Goal: Information Seeking & Learning: Learn about a topic

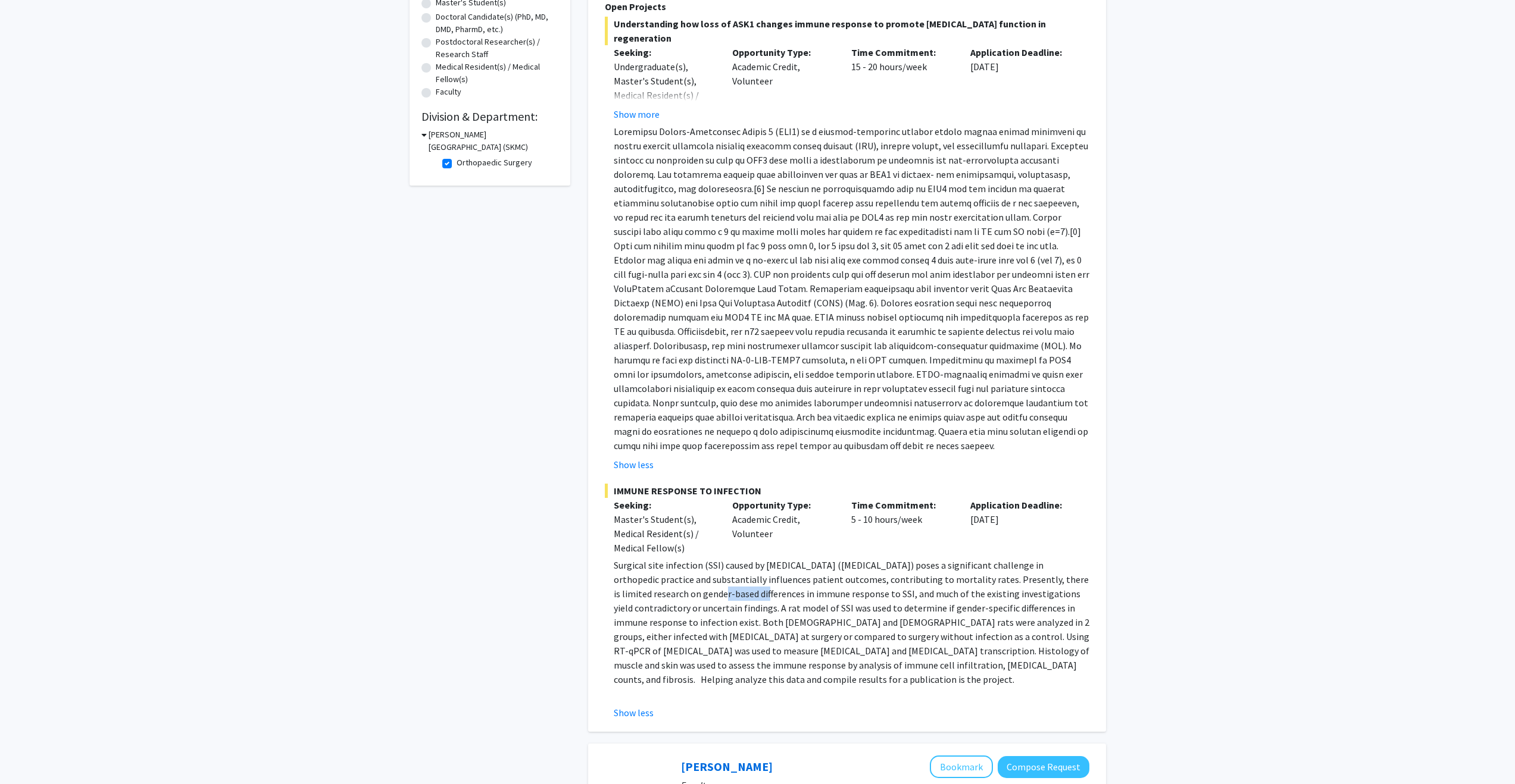
scroll to position [134, 0]
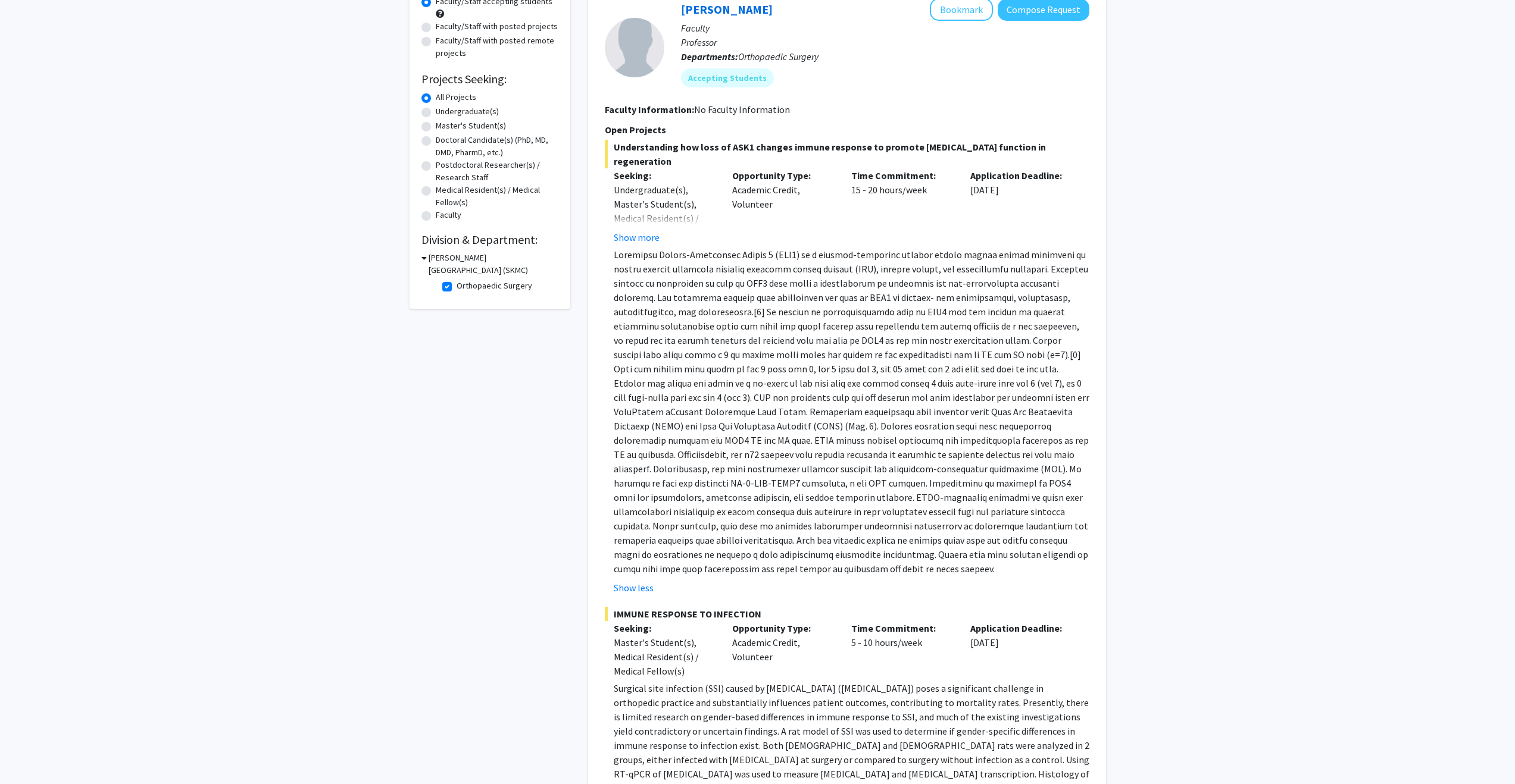
click at [456, 283] on label "Orthopaedic Surgery" at bounding box center [494, 286] width 75 height 13
click at [456, 283] on input "Orthopaedic Surgery" at bounding box center [460, 284] width 8 height 8
checkbox input "false"
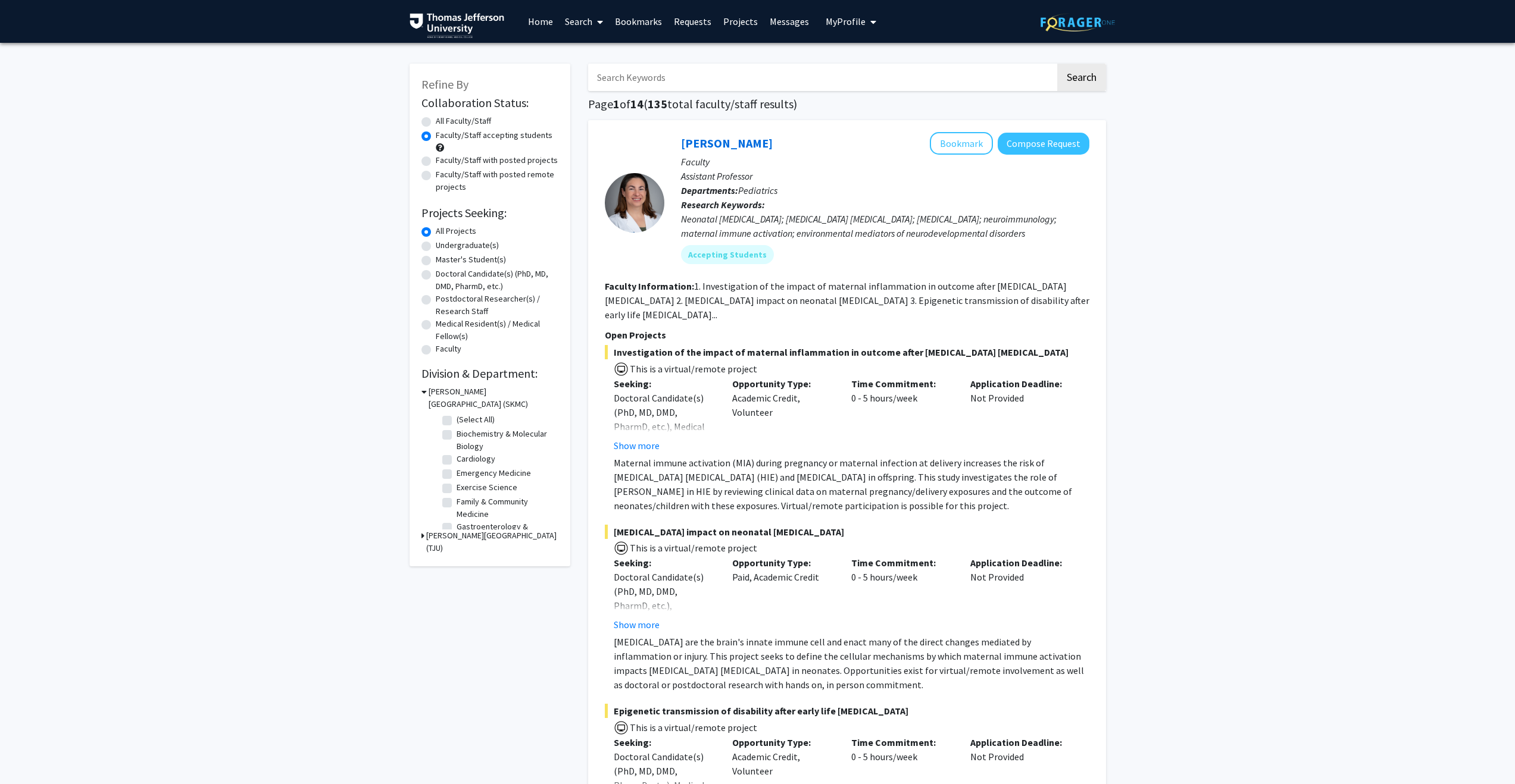
click at [677, 84] on input "Search Keywords" at bounding box center [822, 77] width 467 height 28
type input "bone"
click at [1057, 63] on button "Search" at bounding box center [1082, 77] width 49 height 28
radio input "true"
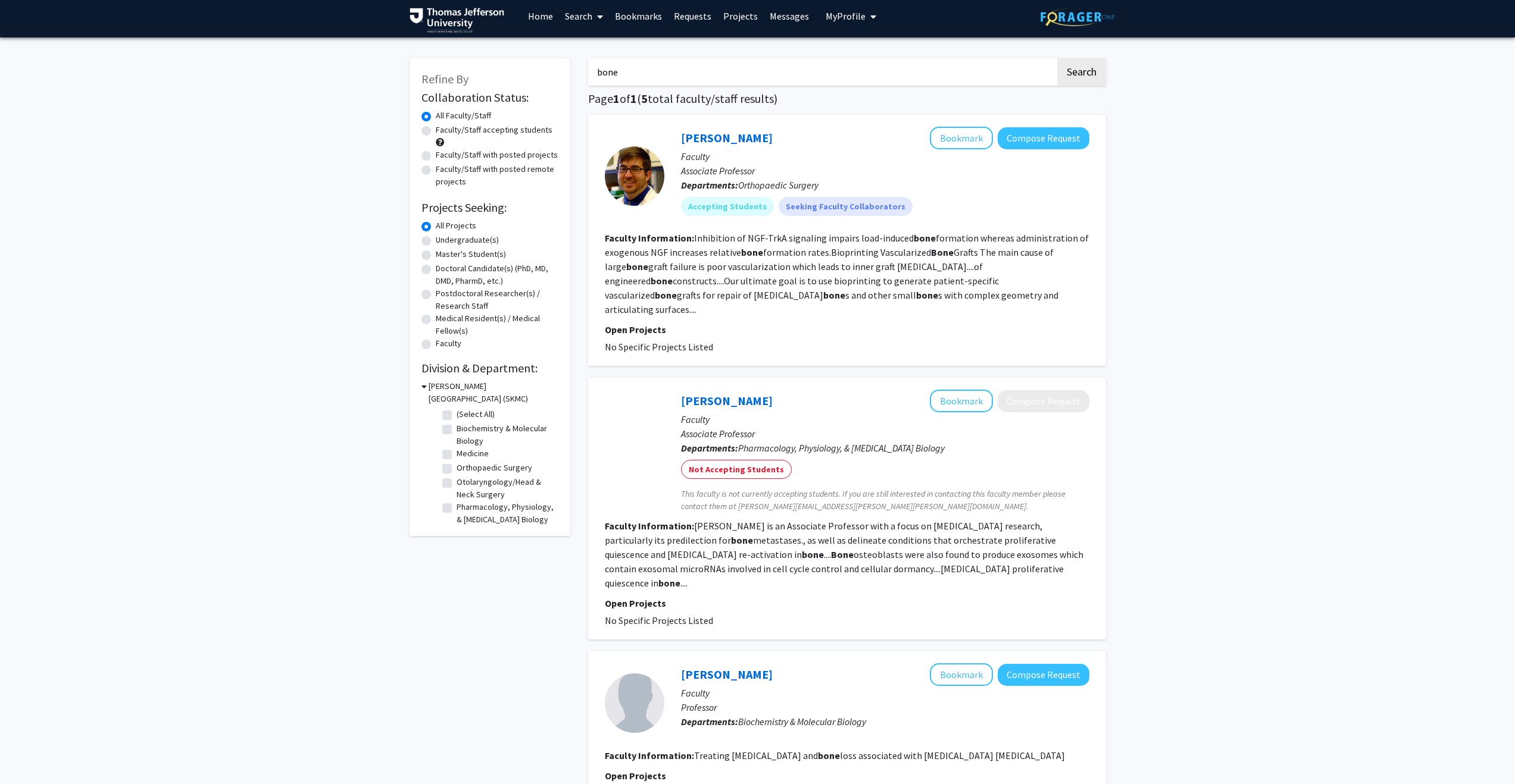
scroll to position [6, 0]
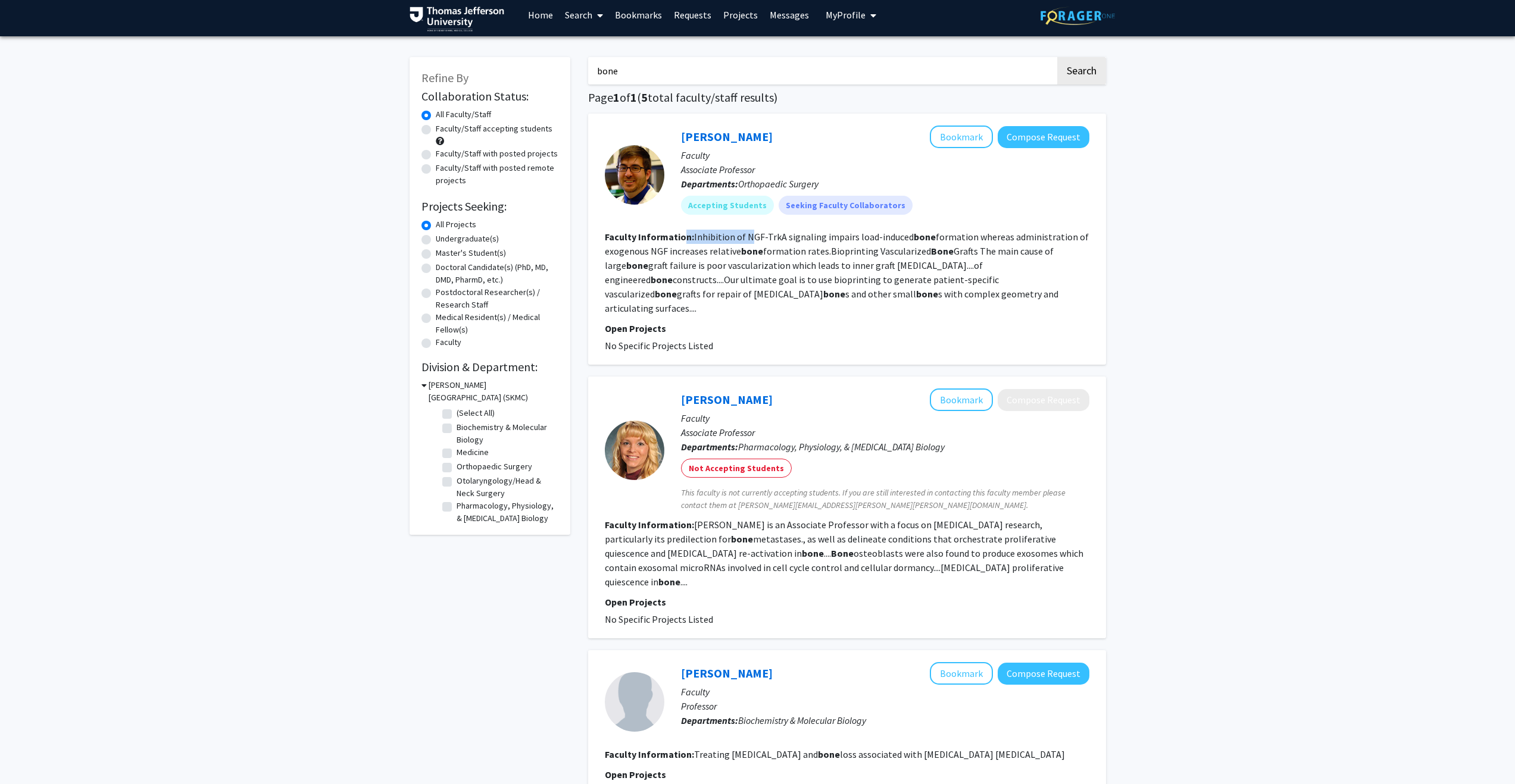
drag, startPoint x: 684, startPoint y: 237, endPoint x: 752, endPoint y: 236, distance: 68.0
click at [751, 236] on section "Faculty Information: Inhibition of NGF-TrkA signaling impairs load-induced bone…" at bounding box center [847, 272] width 485 height 86
click at [754, 236] on fg-read-more "Inhibition of NGF-TrkA signaling impairs load-induced bone formation whereas ad…" at bounding box center [846, 272] width 484 height 83
drag, startPoint x: 430, startPoint y: 131, endPoint x: 416, endPoint y: 128, distance: 14.3
click at [436, 130] on label "Faculty/Staff accepting students" at bounding box center [494, 129] width 116 height 13
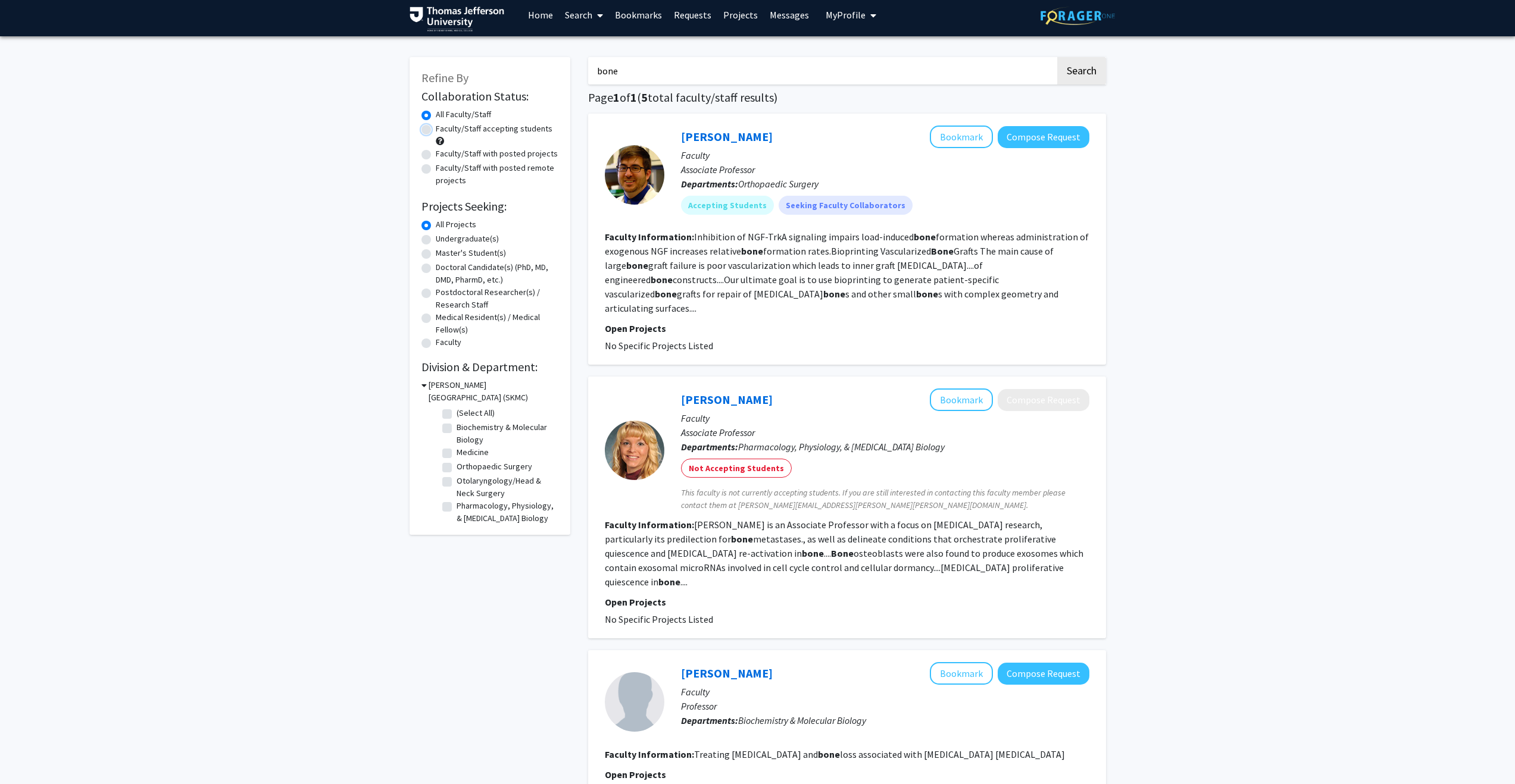
click at [436, 130] on input "Faculty/Staff accepting students" at bounding box center [440, 127] width 8 height 8
radio input "true"
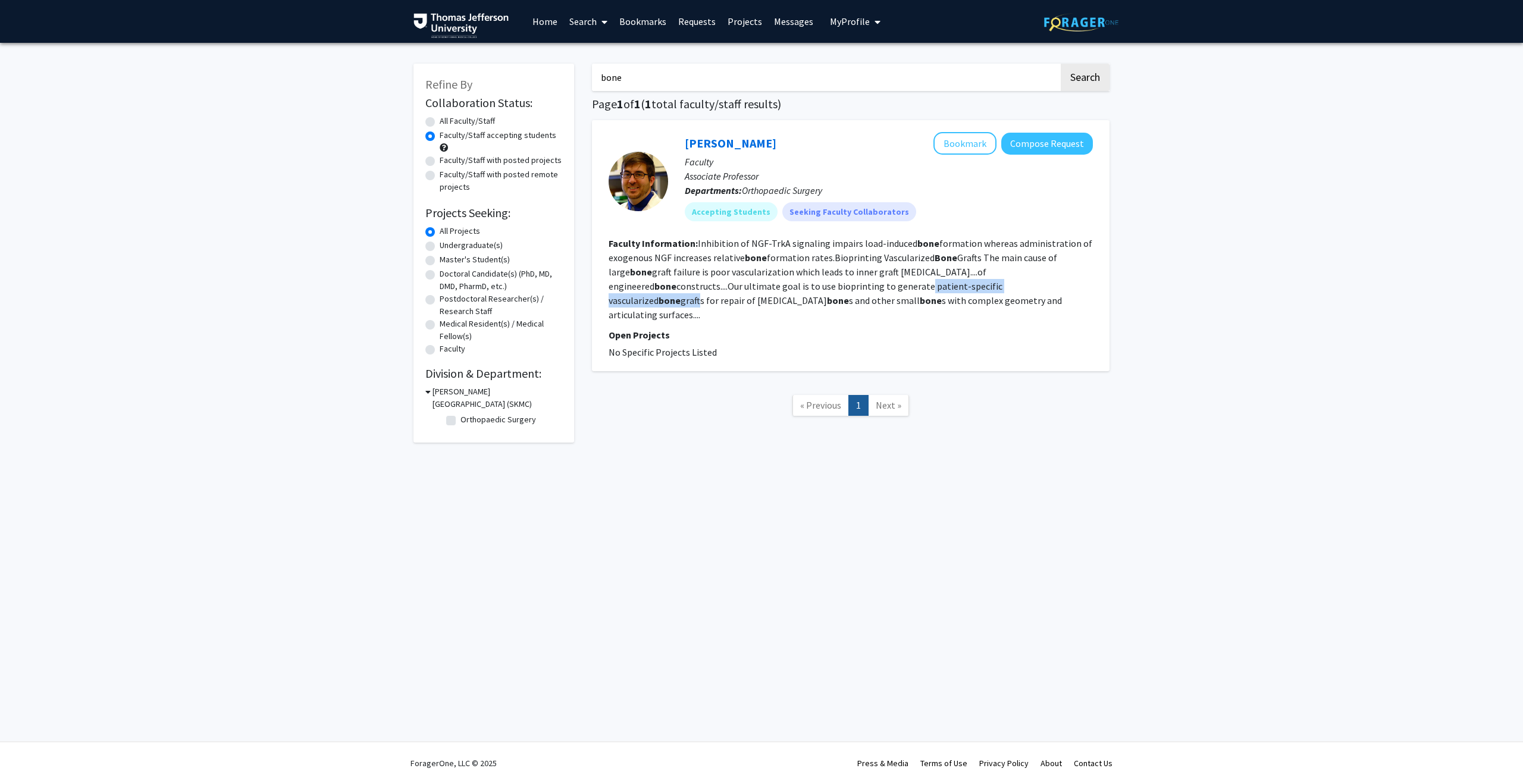
drag, startPoint x: 731, startPoint y: 286, endPoint x: 889, endPoint y: 289, distance: 158.0
click at [889, 289] on fg-read-more "Inhibition of NGF-TrkA signaling impairs load-induced bone formation whereas ad…" at bounding box center [851, 279] width 484 height 83
click at [676, 77] on input "bone" at bounding box center [826, 77] width 467 height 28
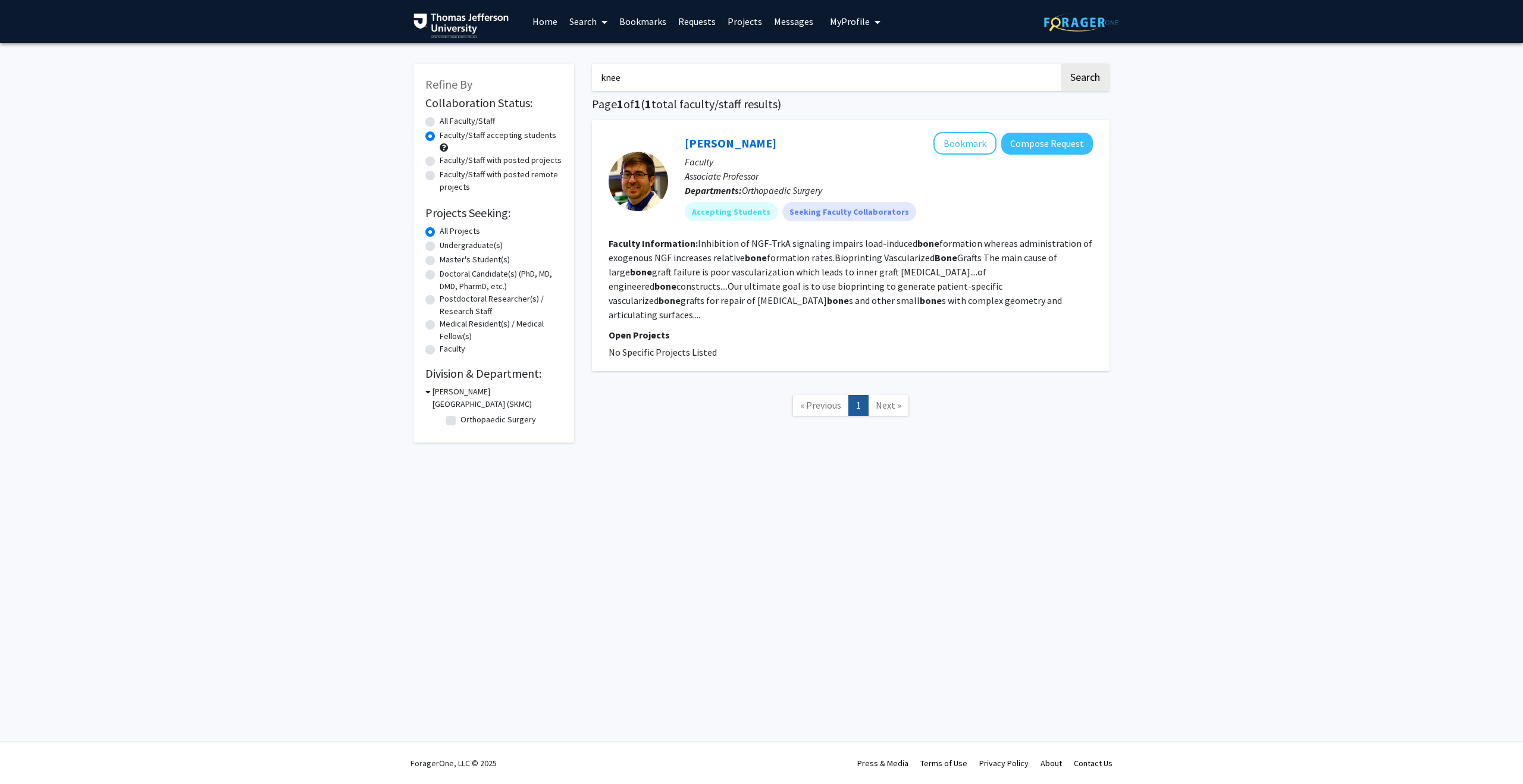
type input "knee"
click at [1061, 63] on button "Search" at bounding box center [1086, 77] width 49 height 28
radio input "true"
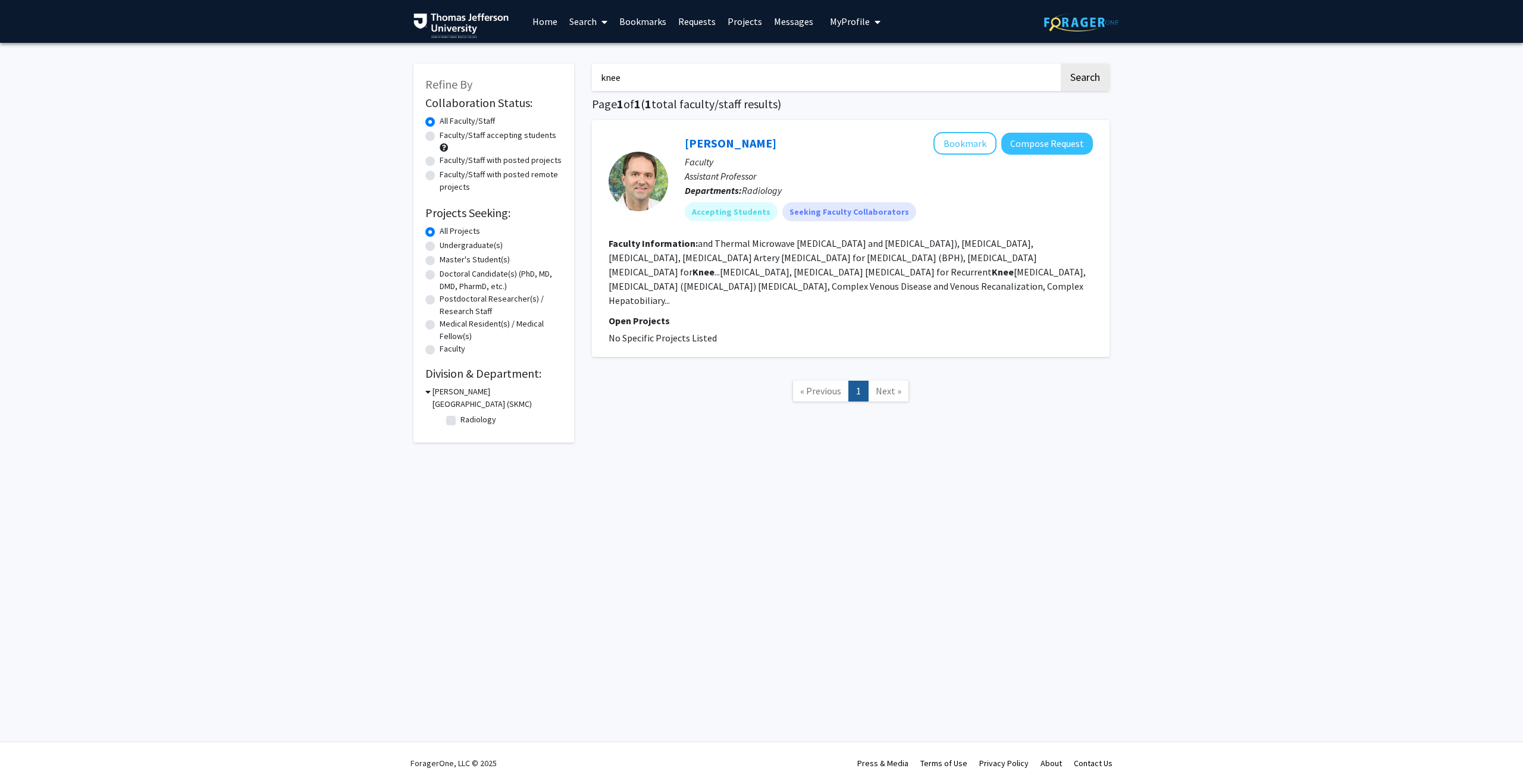
click at [683, 77] on input "knee" at bounding box center [826, 77] width 467 height 28
click at [1061, 63] on button "Search" at bounding box center [1086, 77] width 49 height 28
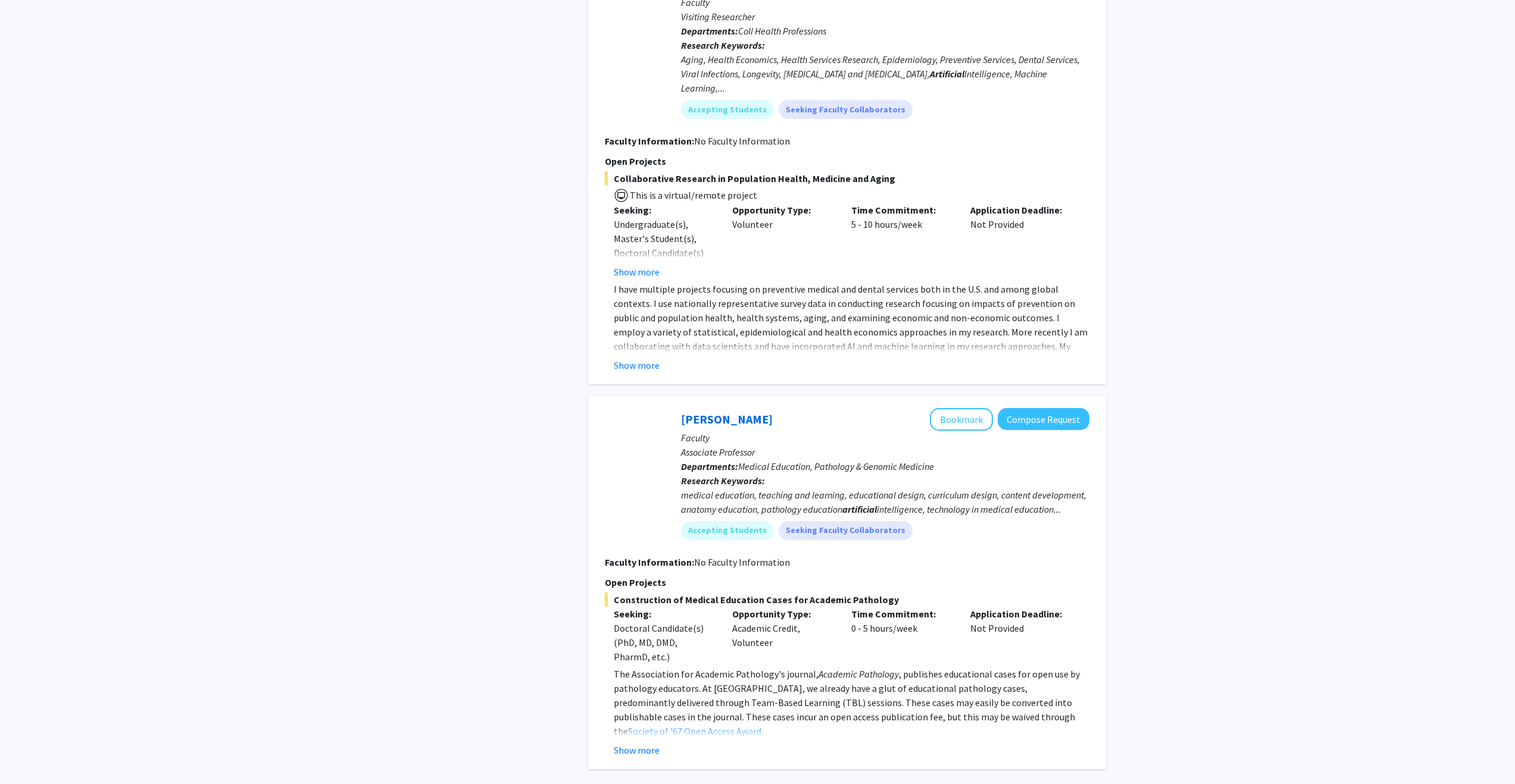
scroll to position [1079, 0]
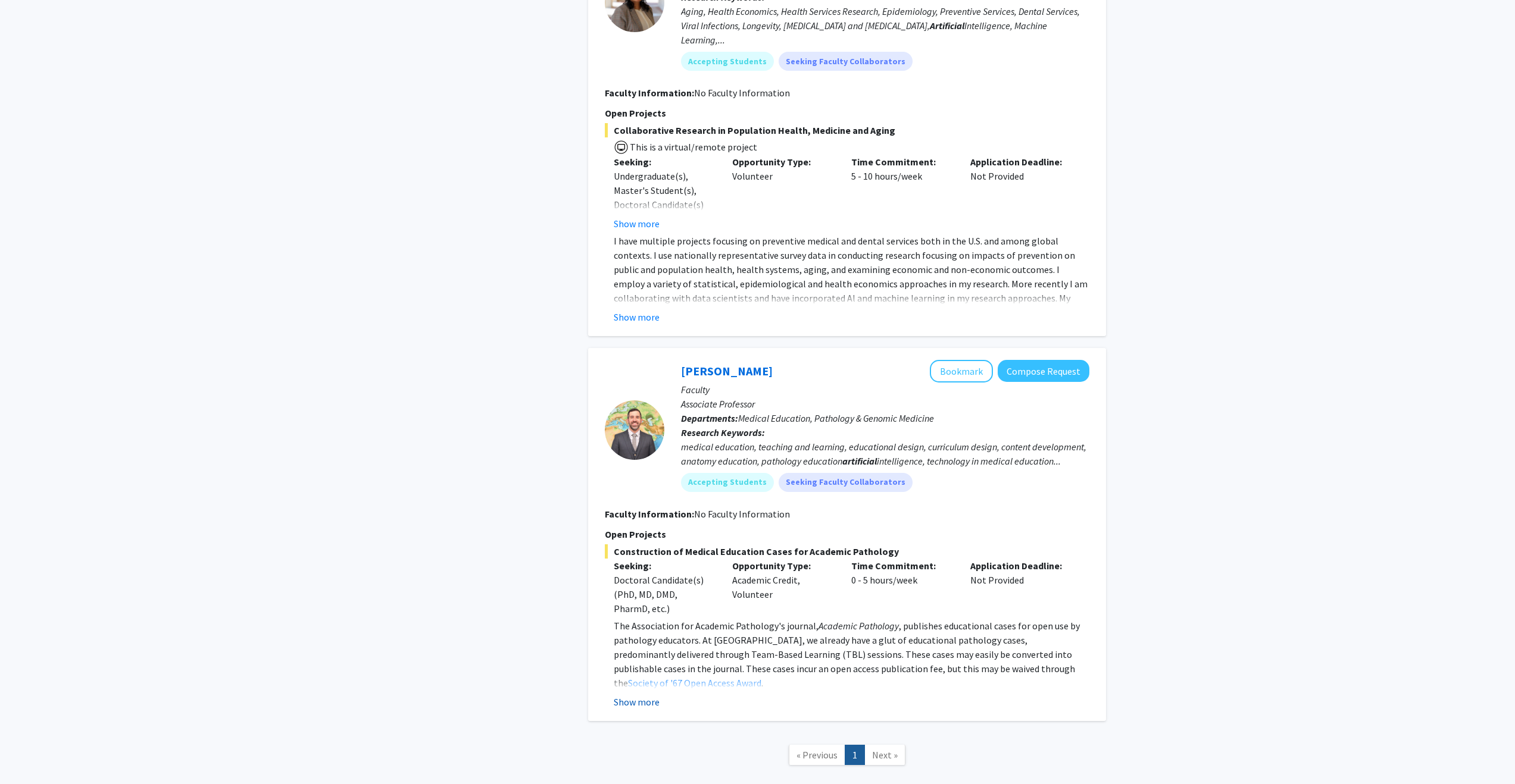
click at [645, 695] on button "Show more" at bounding box center [637, 702] width 46 height 14
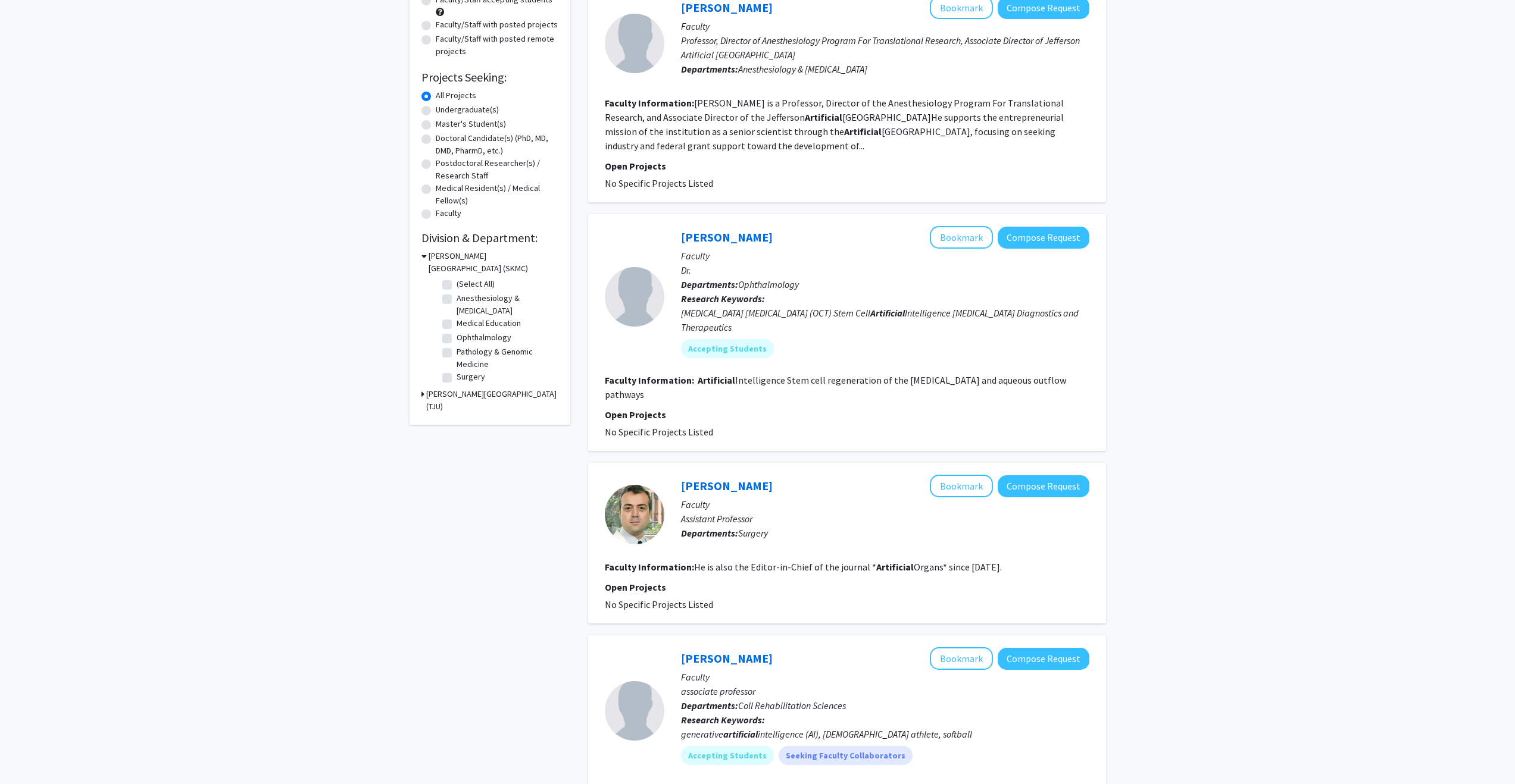
scroll to position [0, 0]
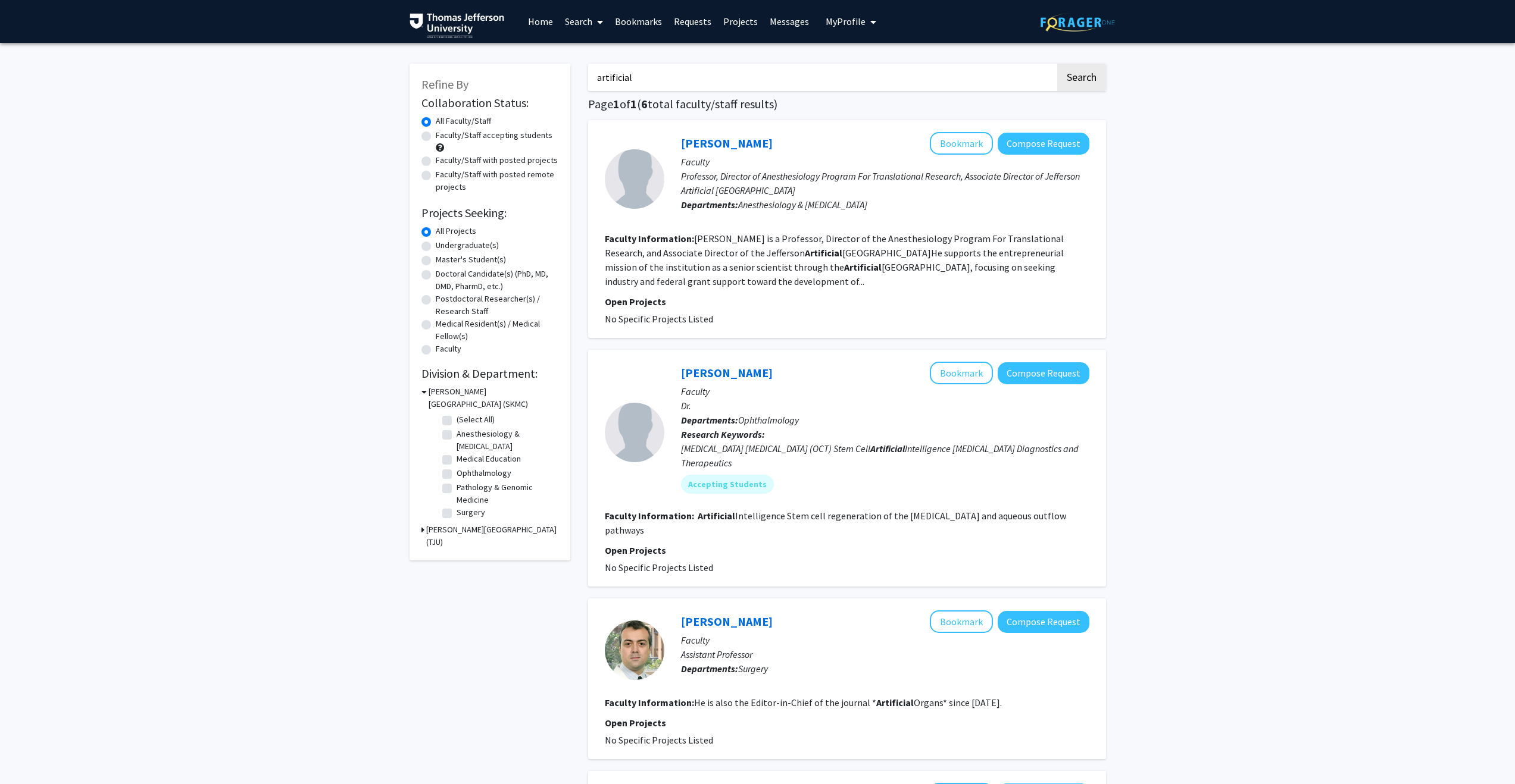
click at [689, 78] on input "artificial" at bounding box center [822, 77] width 467 height 28
click at [1057, 63] on button "Search" at bounding box center [1082, 77] width 49 height 28
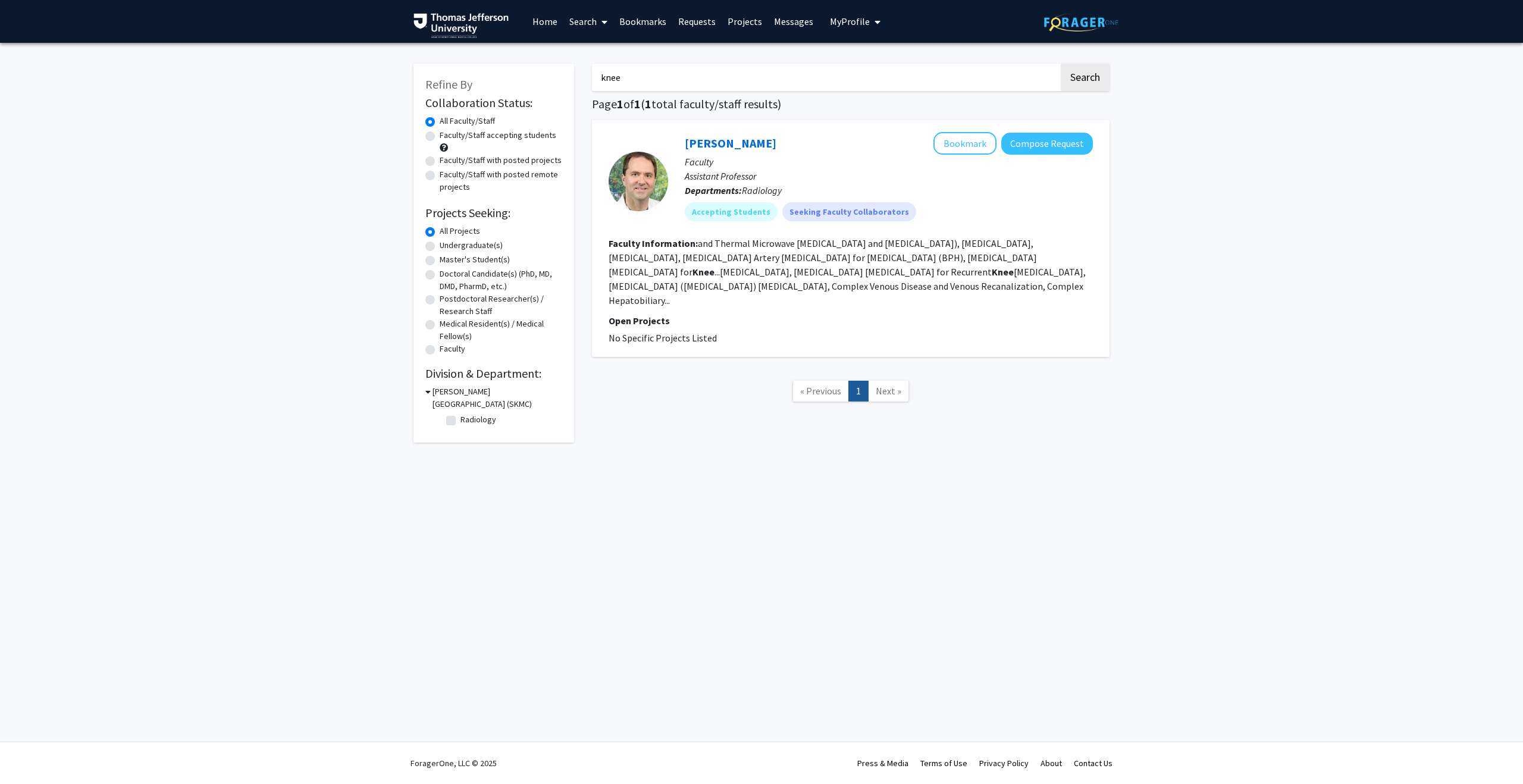
click at [722, 71] on input "knee" at bounding box center [826, 77] width 467 height 28
type input "bone"
click at [1061, 63] on button "Search" at bounding box center [1086, 77] width 49 height 28
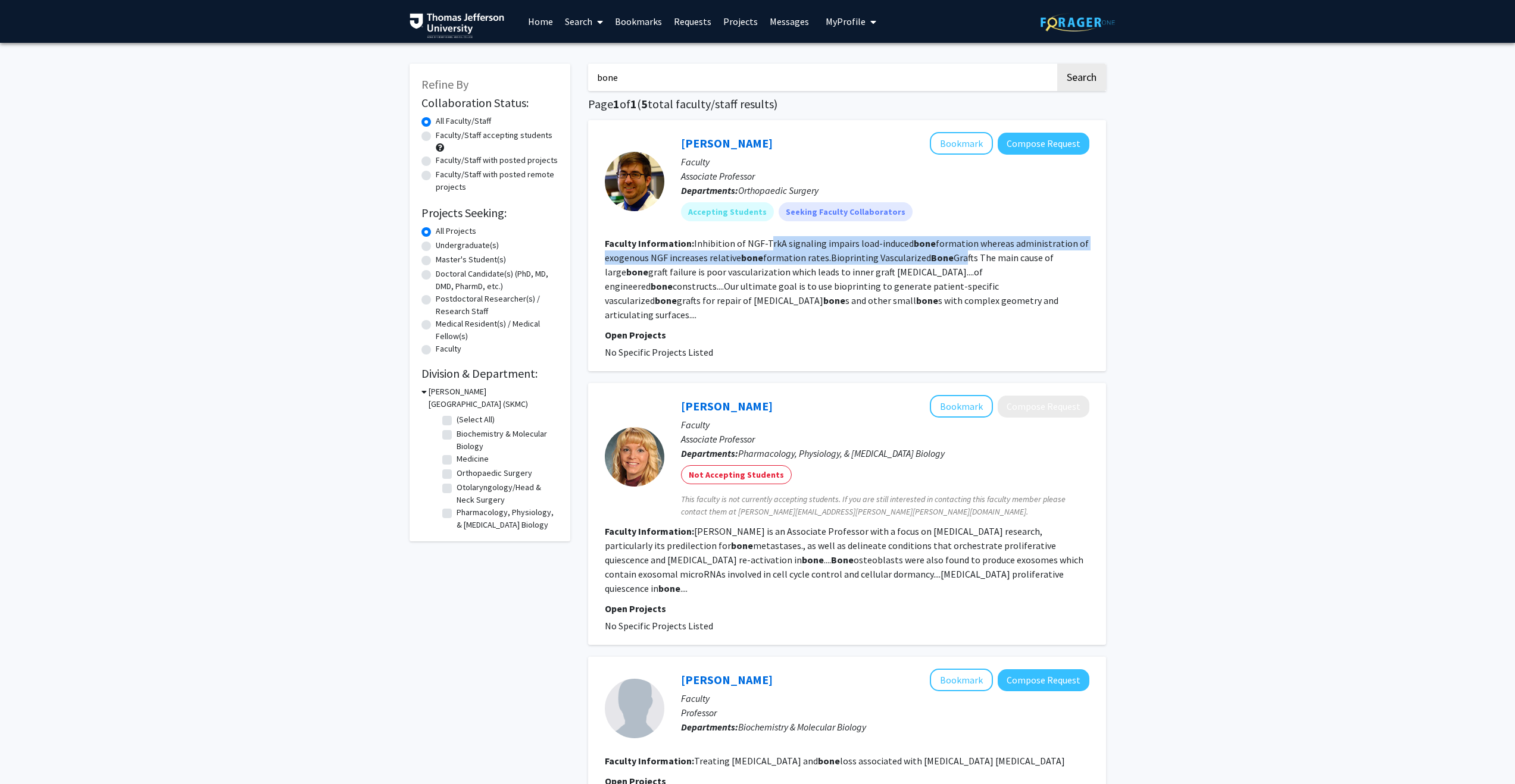
drag, startPoint x: 765, startPoint y: 237, endPoint x: 956, endPoint y: 255, distance: 191.8
click at [956, 255] on fg-read-more "Inhibition of NGF-TrkA signaling impairs load-induced bone formation whereas ad…" at bounding box center [846, 279] width 484 height 83
click at [698, 138] on link "[PERSON_NAME]" at bounding box center [727, 143] width 92 height 15
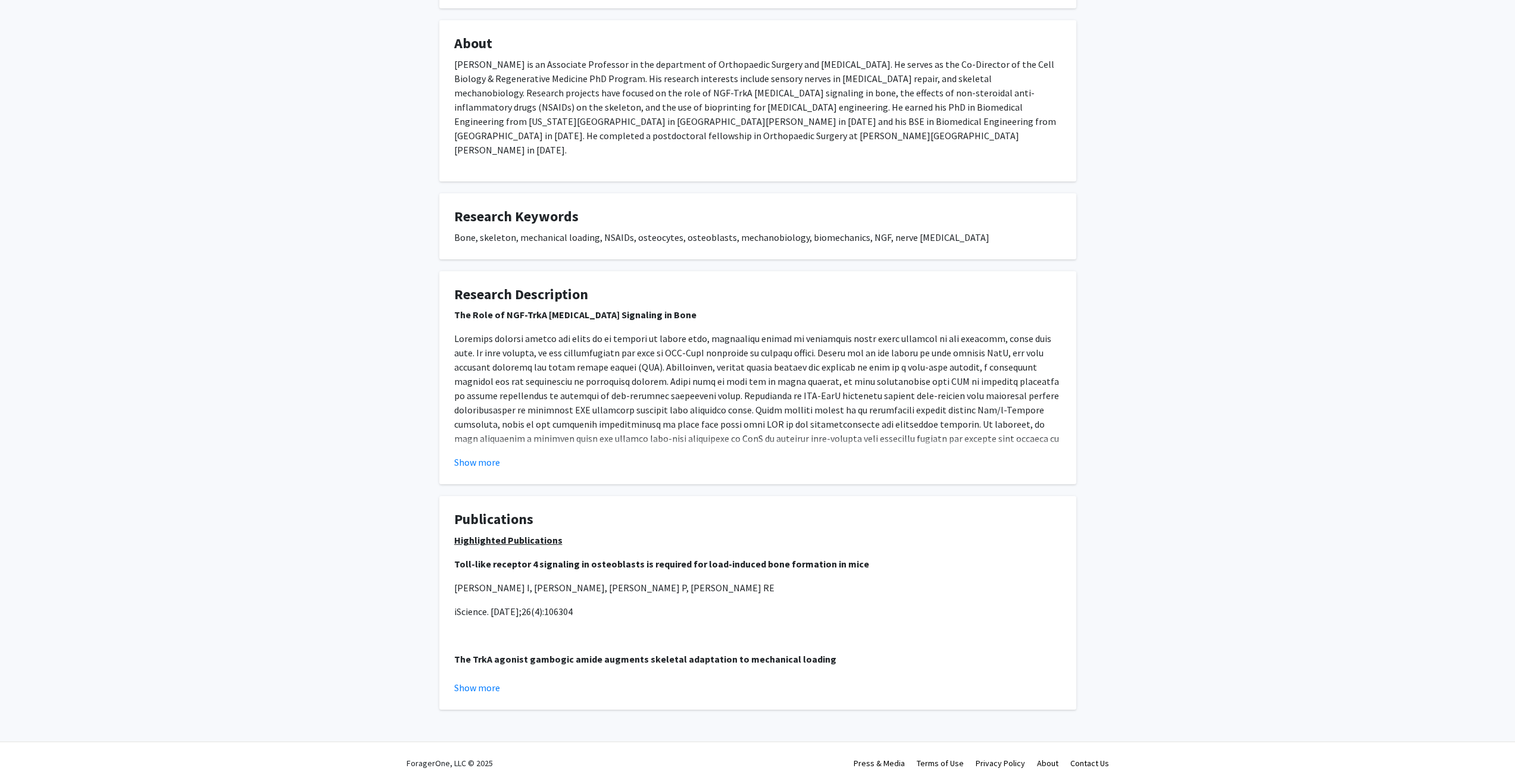
scroll to position [169, 0]
